Goal: Navigation & Orientation: Find specific page/section

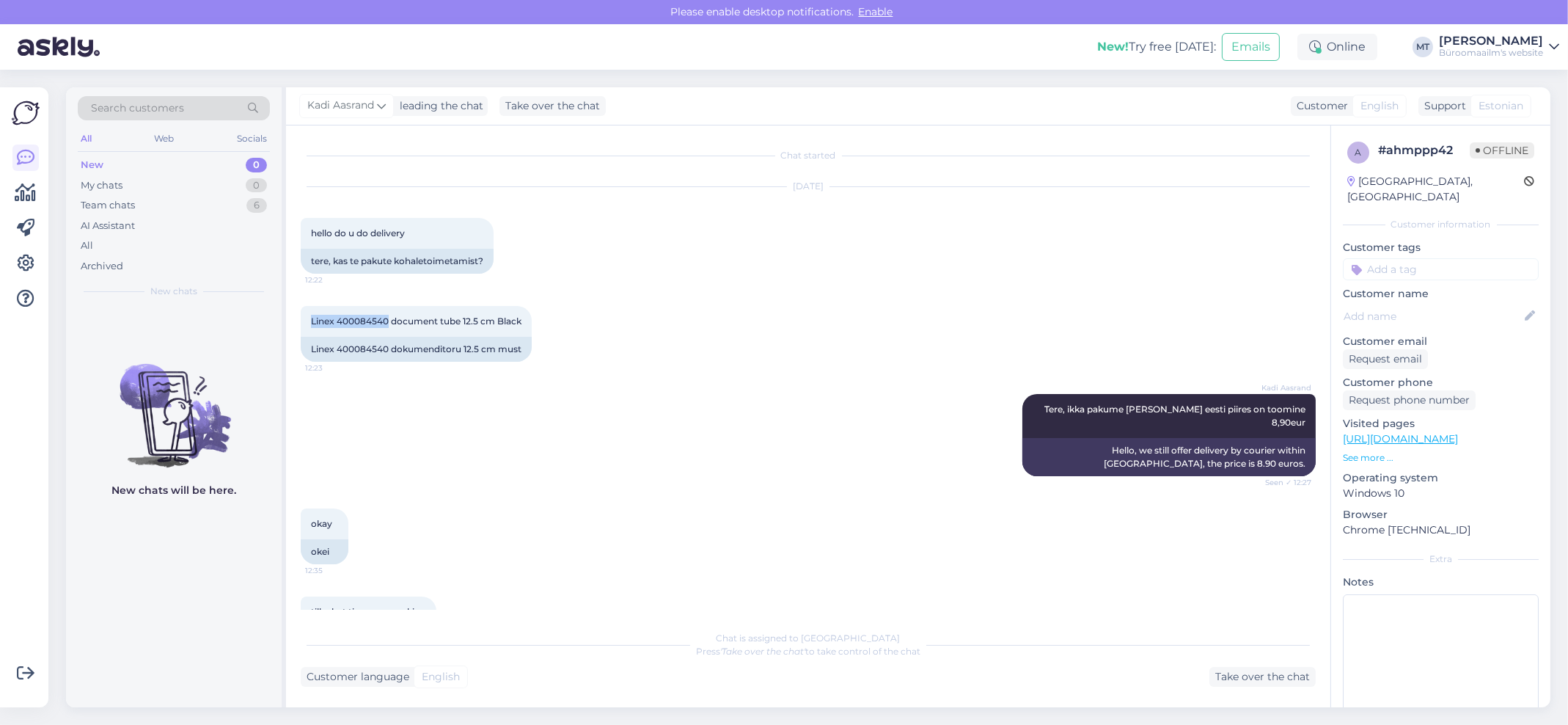
scroll to position [424, 0]
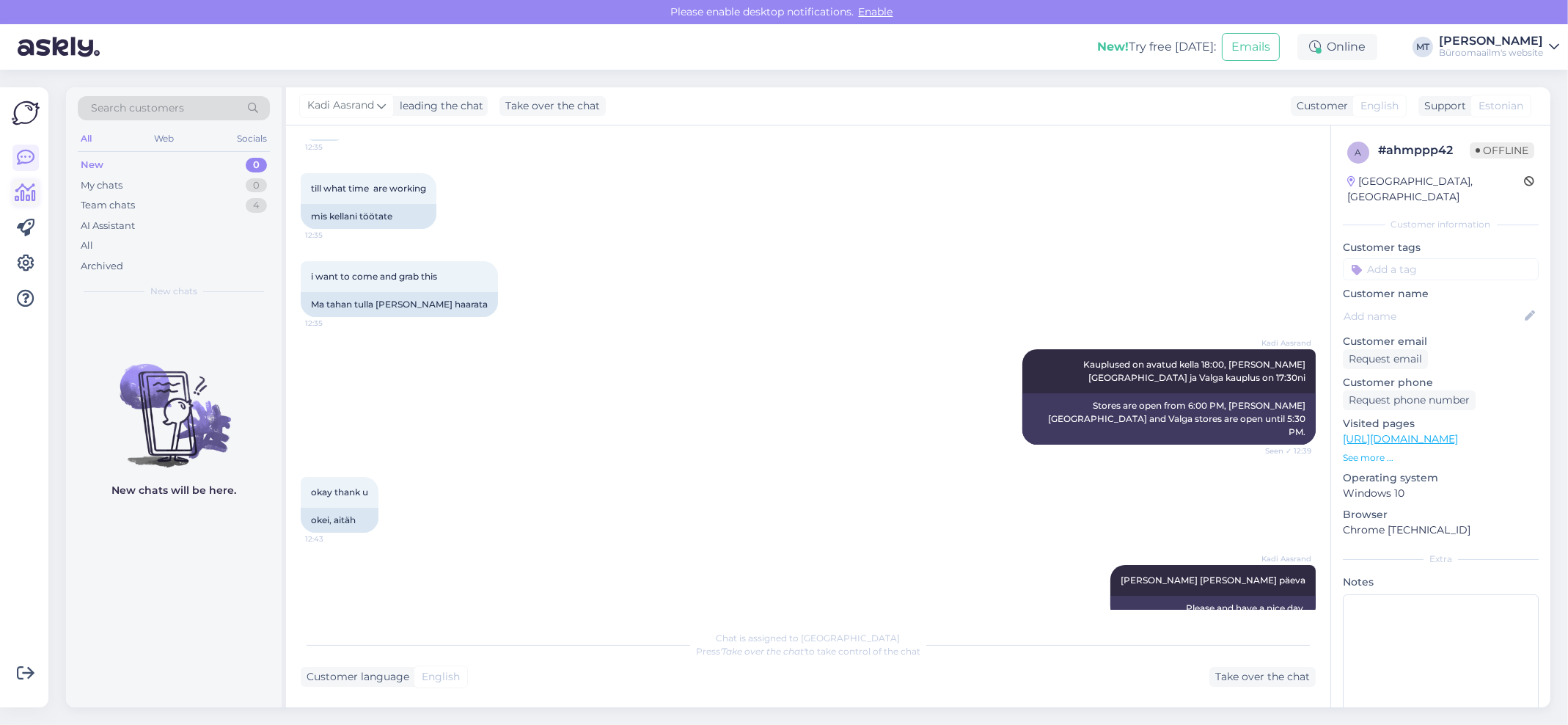
click at [24, 191] on icon at bounding box center [26, 193] width 21 height 18
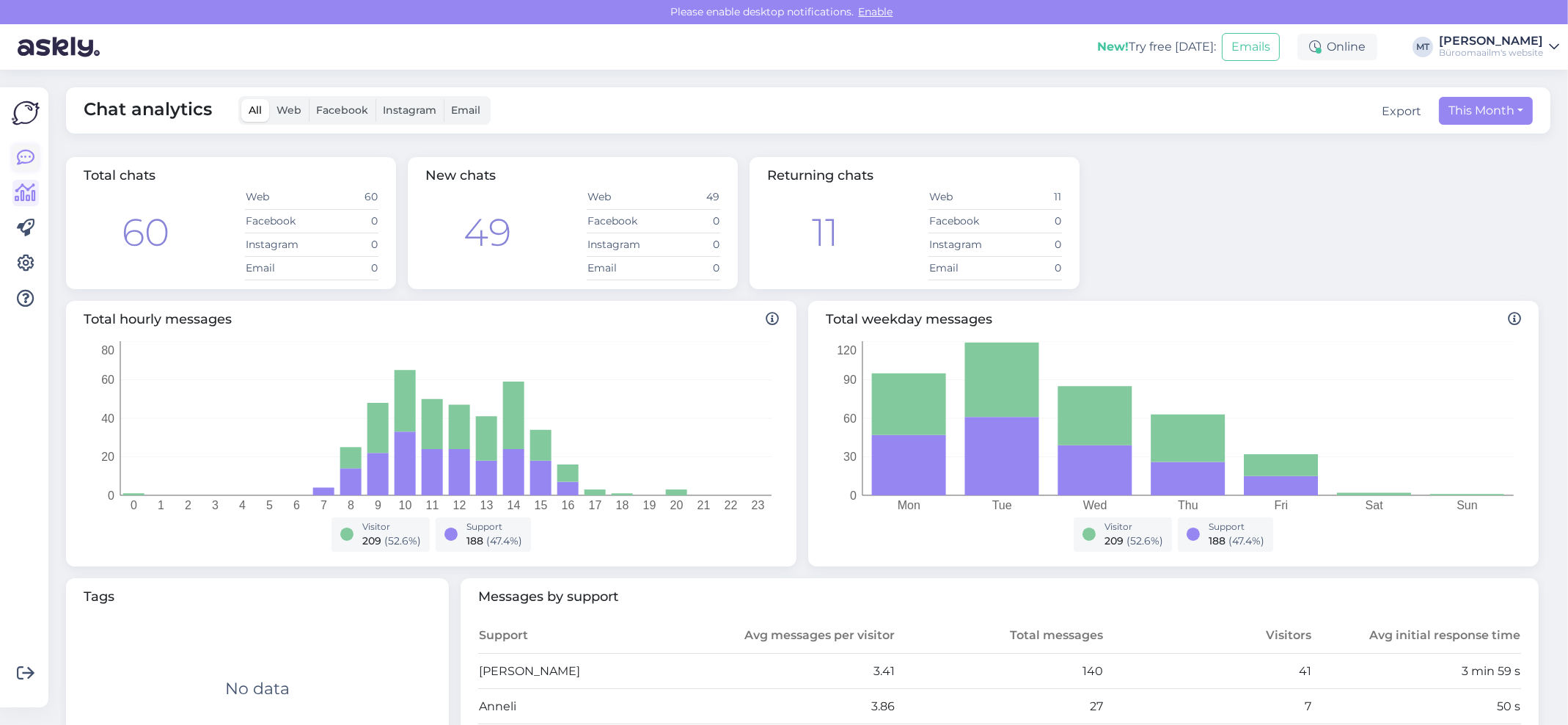
click at [19, 149] on icon at bounding box center [26, 158] width 18 height 18
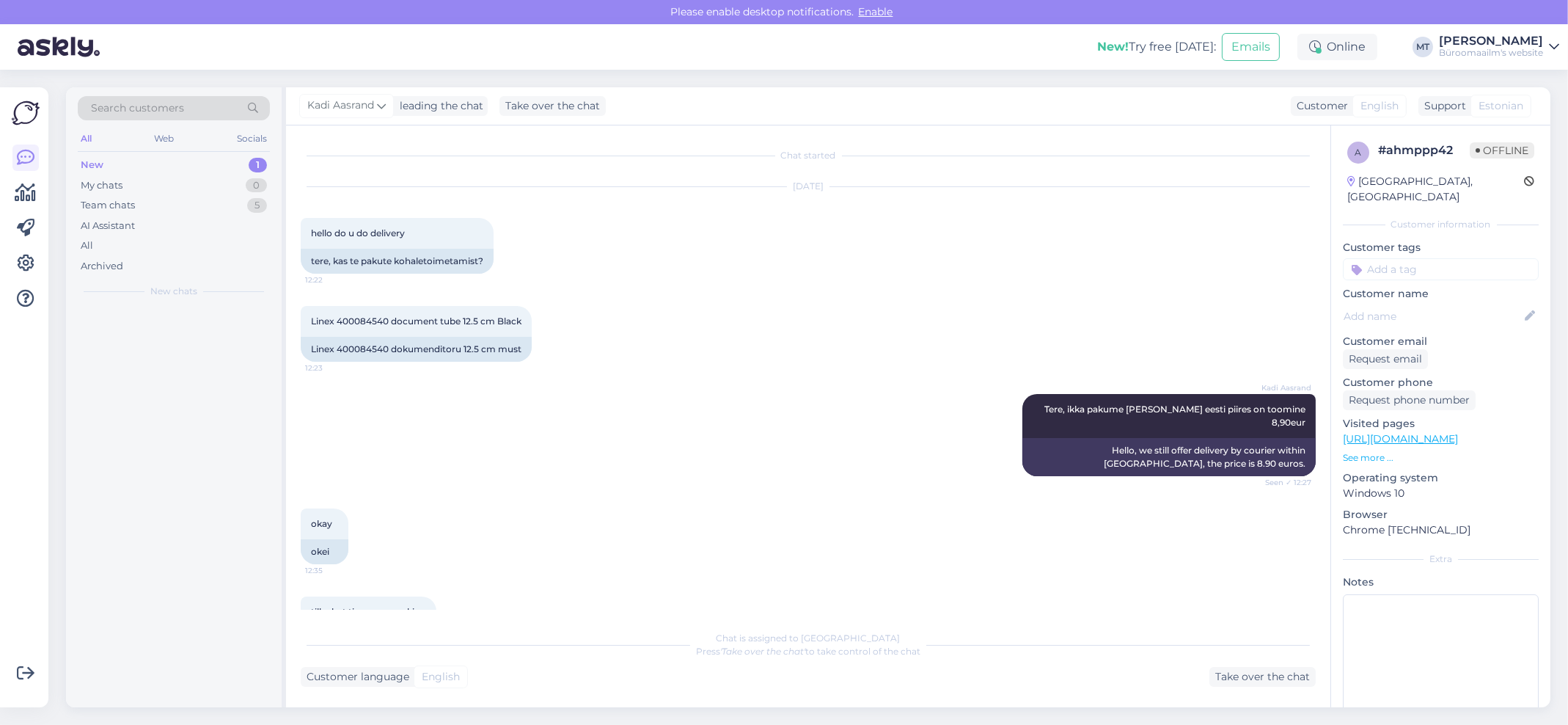
scroll to position [424, 0]
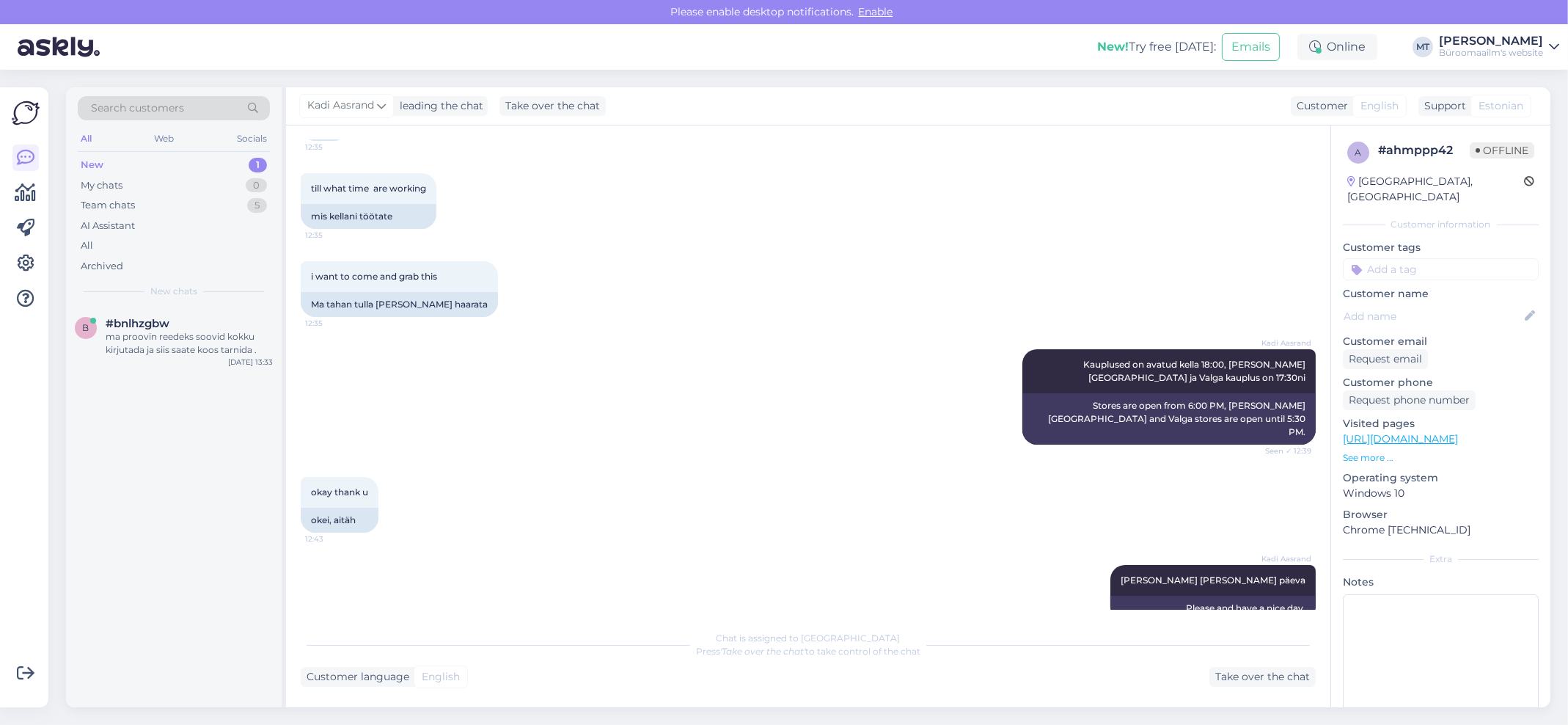
click at [83, 161] on div "New" at bounding box center [91, 165] width 23 height 15
click at [159, 314] on div "b #bnlhzgbw ma proovin reedeks soovid kokku kirjutada ja siis saate koos tarnid…" at bounding box center [173, 339] width 215 height 66
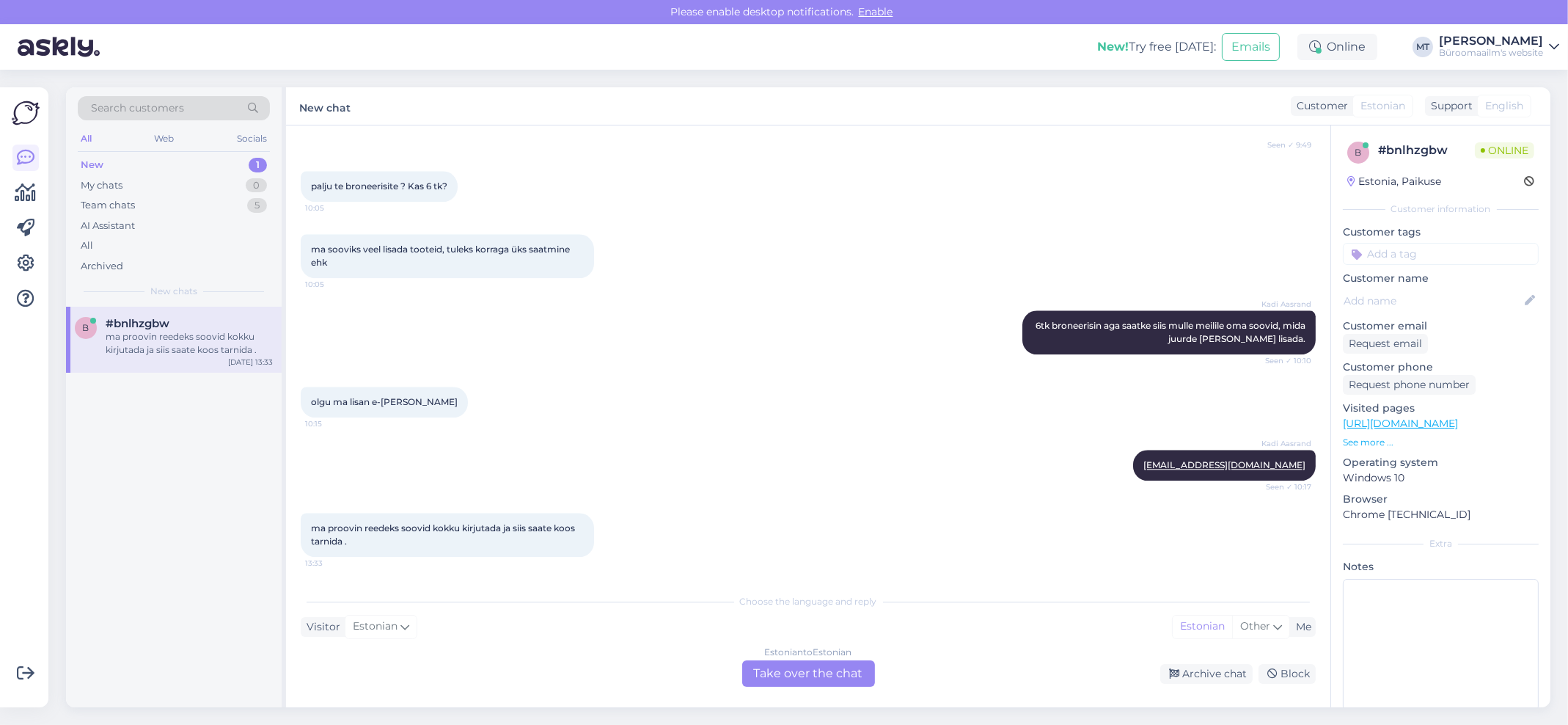
scroll to position [7340, 0]
click at [27, 162] on icon at bounding box center [26, 158] width 18 height 18
click at [24, 190] on icon at bounding box center [26, 193] width 21 height 18
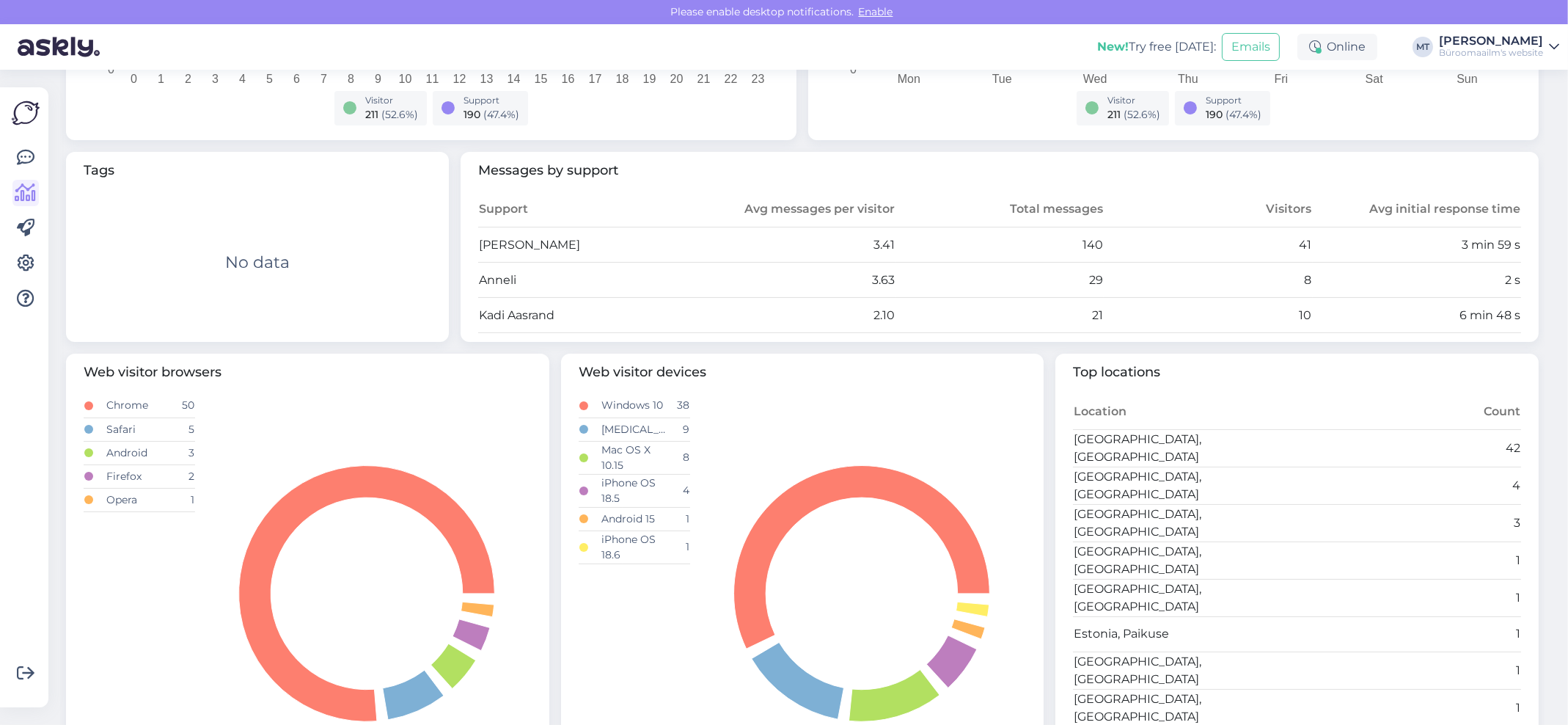
scroll to position [391, 0]
